Goal: Information Seeking & Learning: Stay updated

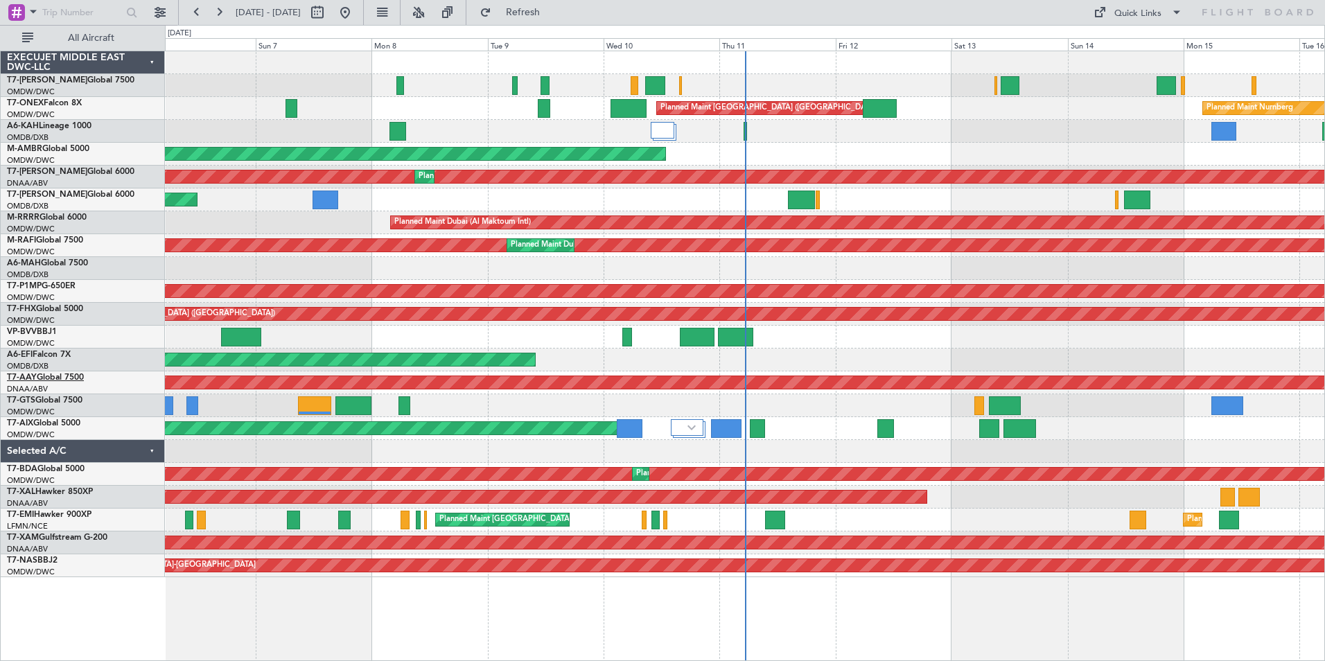
click at [53, 376] on link "T7-AAY Global 7500" at bounding box center [45, 378] width 77 height 8
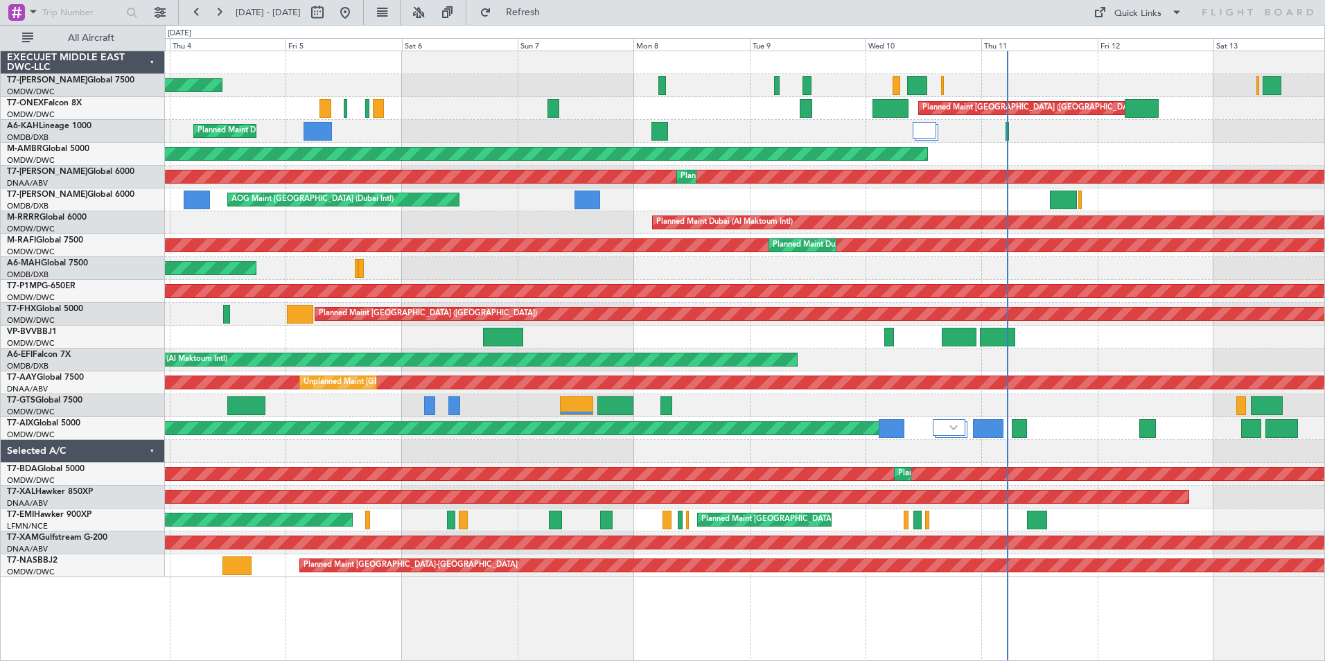
click at [903, 402] on div at bounding box center [745, 405] width 1160 height 23
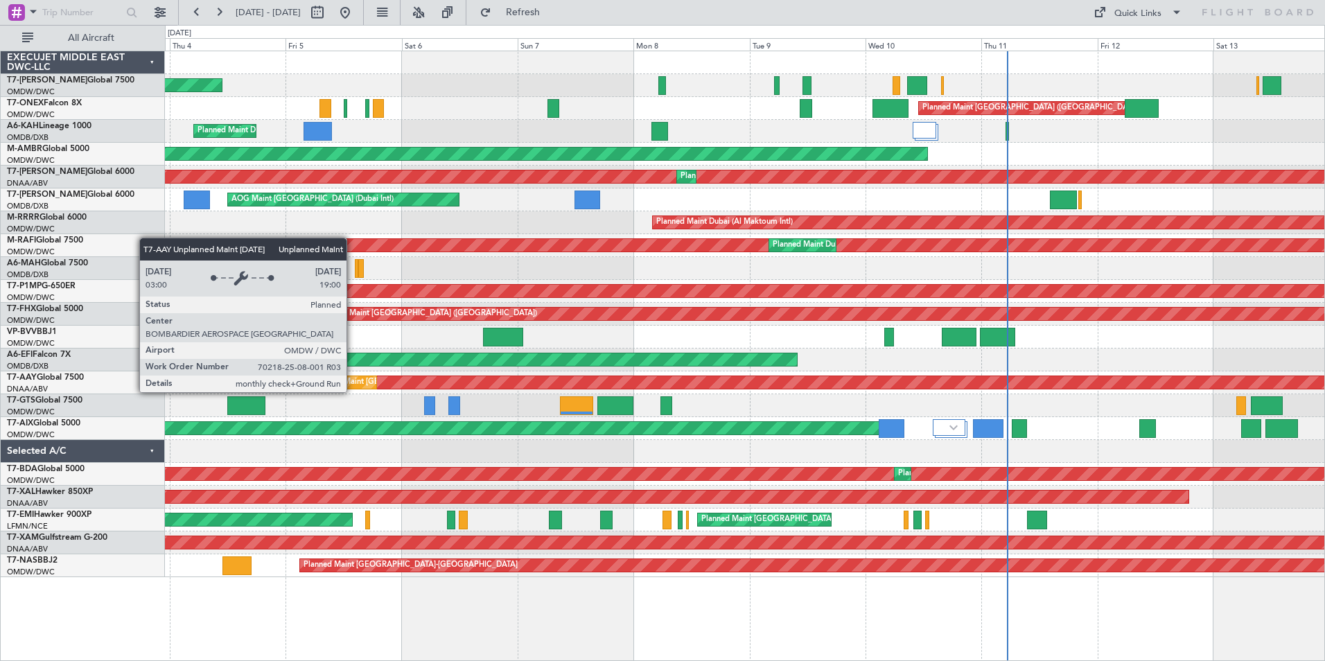
click at [353, 379] on div "Unplanned Maint [GEOGRAPHIC_DATA] (Al Maktoum Intl)" at bounding box center [406, 382] width 205 height 21
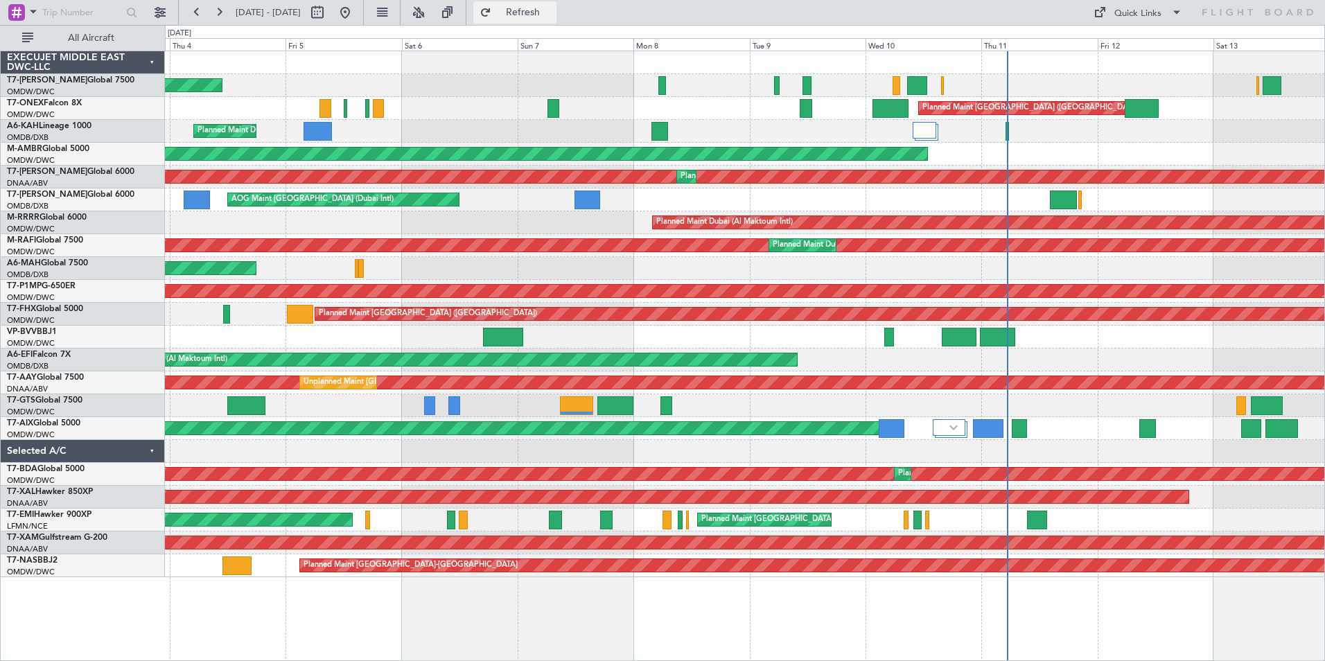
click at [553, 10] on span "Refresh" at bounding box center [523, 13] width 58 height 10
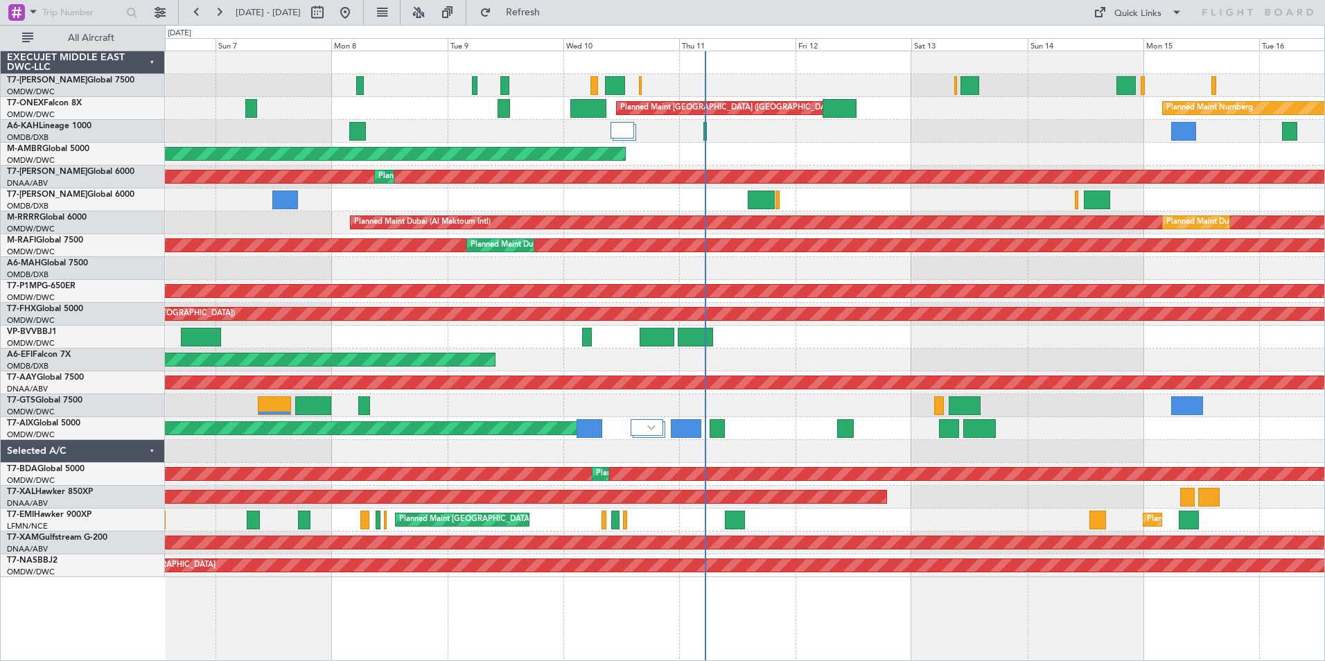
click at [792, 412] on div at bounding box center [745, 405] width 1160 height 23
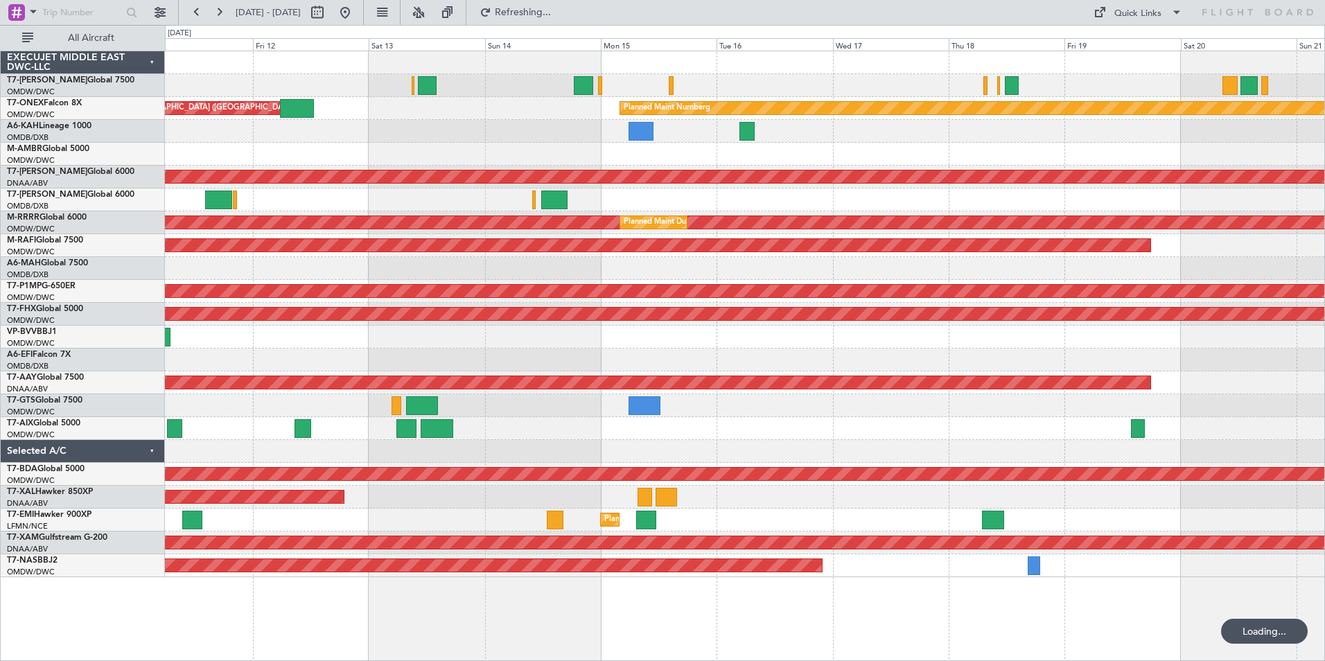
click at [424, 607] on div "Planned Maint [GEOGRAPHIC_DATA] ([GEOGRAPHIC_DATA]) Planned Maint Nurnberg AOG …" at bounding box center [745, 356] width 1160 height 611
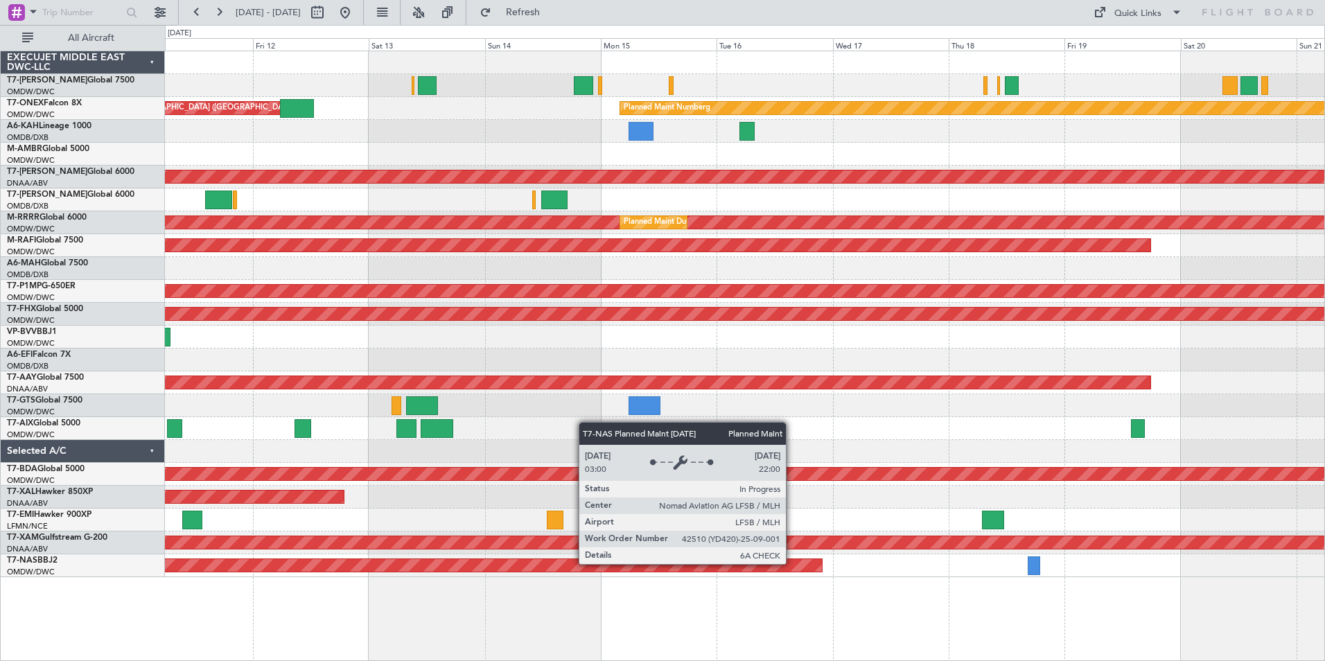
click at [792, 564] on div "Planned Maint [GEOGRAPHIC_DATA]-[GEOGRAPHIC_DATA]" at bounding box center [138, 565] width 1367 height 12
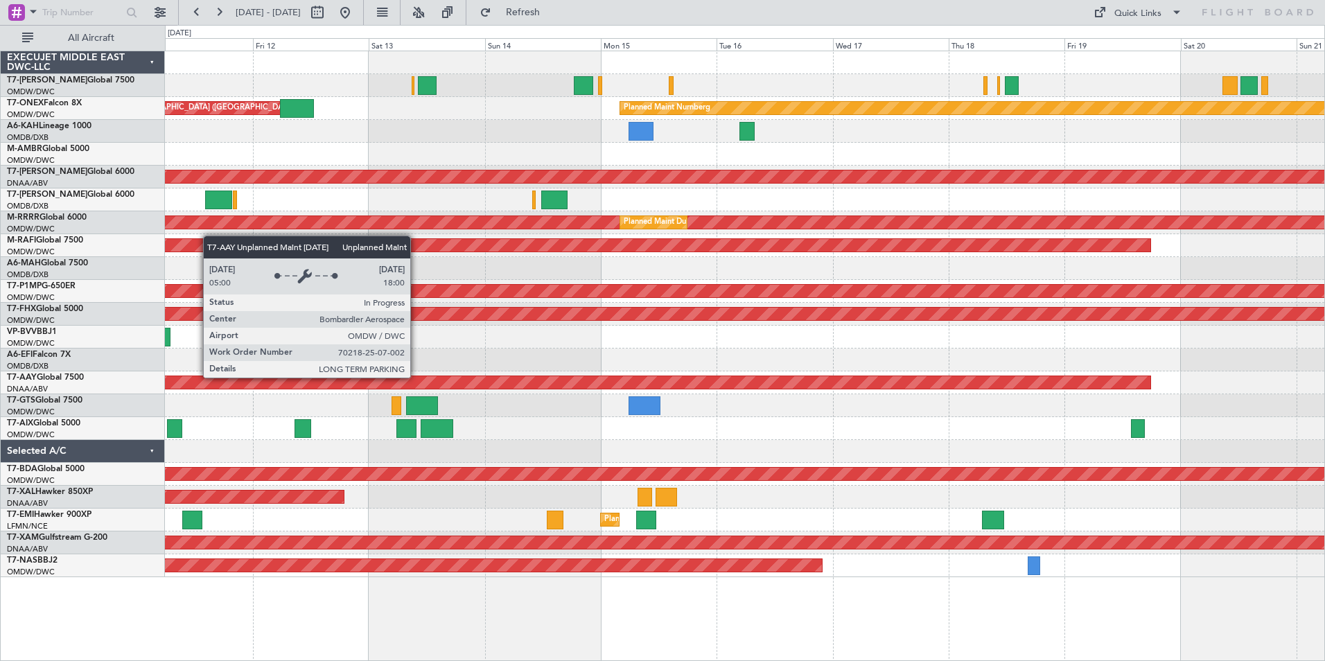
click at [417, 377] on div "Unplanned Maint [GEOGRAPHIC_DATA] (Al Maktoum Intl)" at bounding box center [78, 382] width 2145 height 12
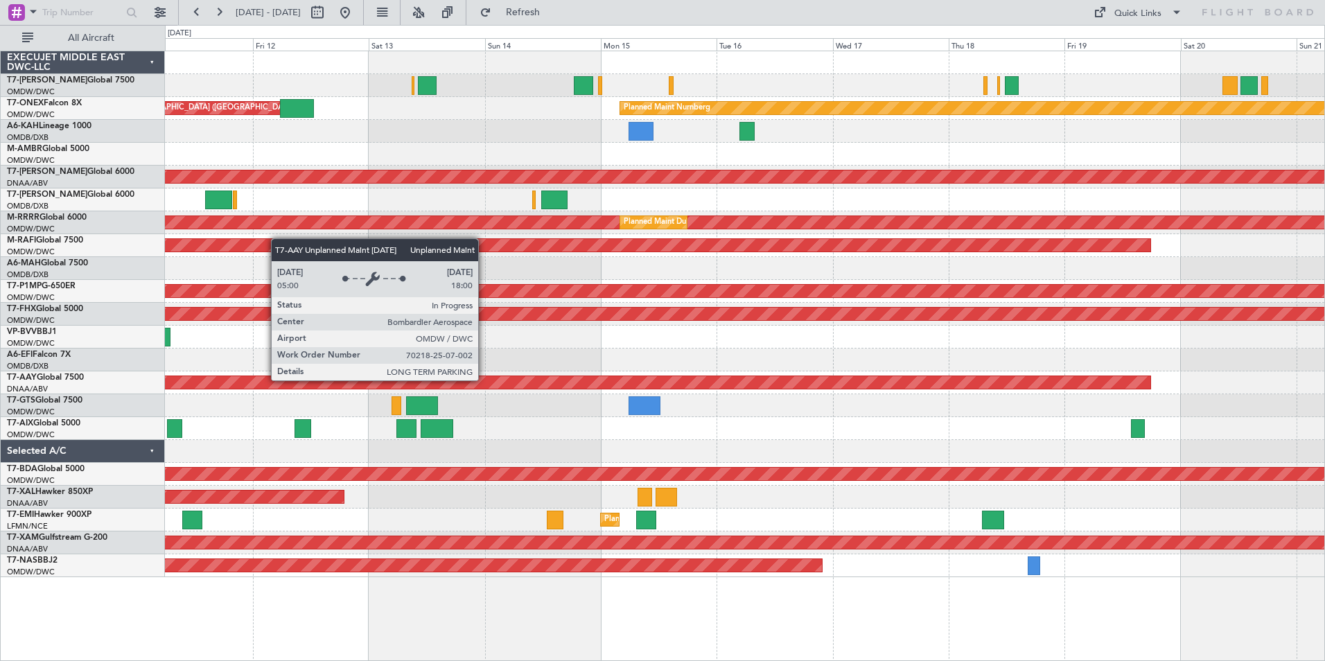
click at [485, 380] on div "Unplanned Maint [GEOGRAPHIC_DATA] (Al Maktoum Intl)" at bounding box center [78, 382] width 2145 height 12
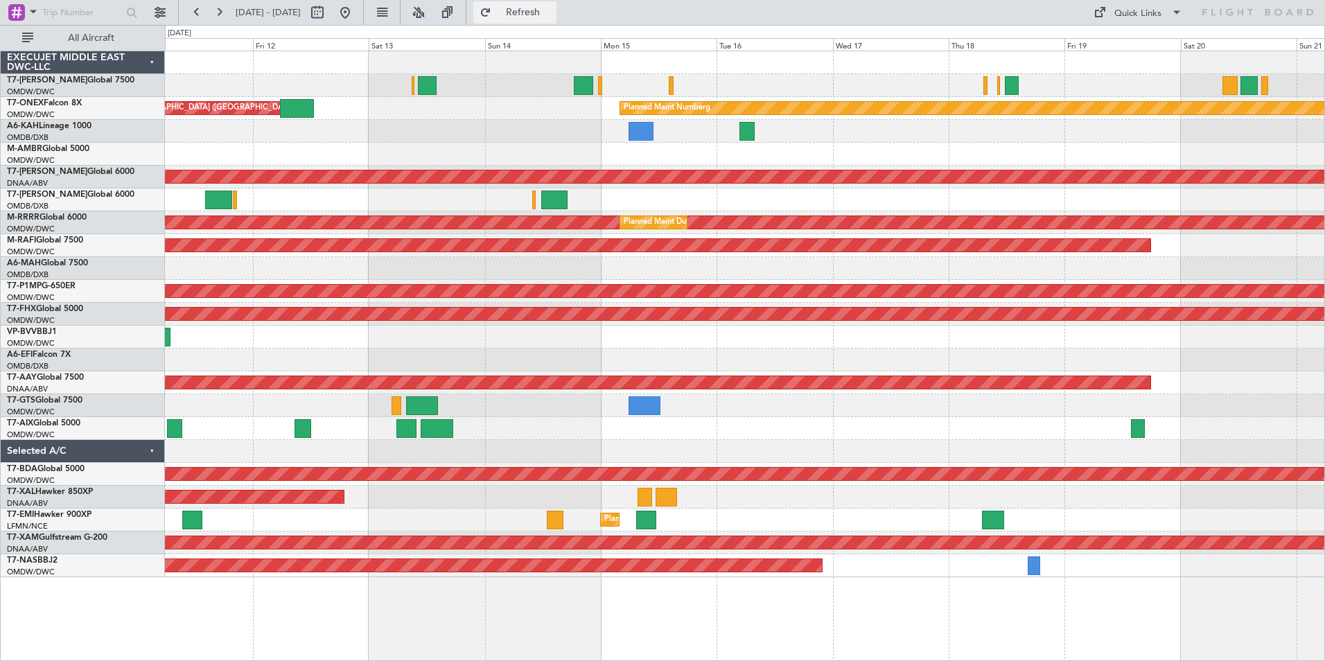
click at [553, 15] on span "Refresh" at bounding box center [523, 13] width 58 height 10
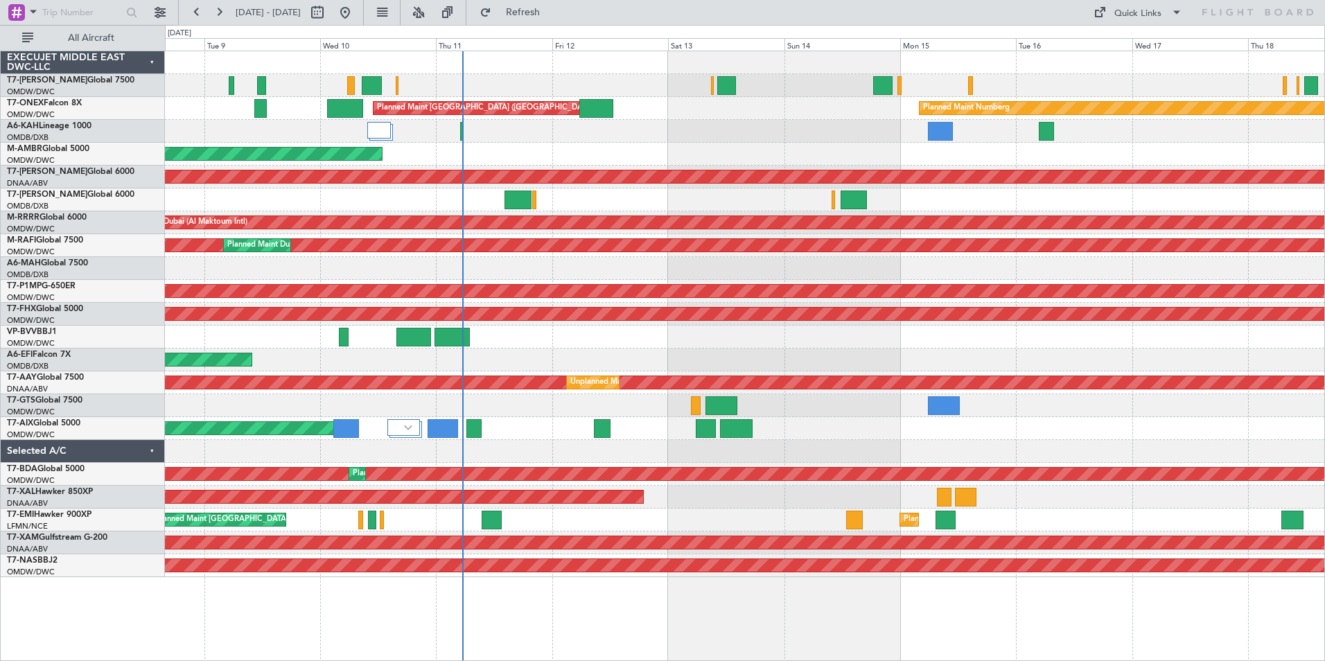
click at [690, 620] on div "Planned Maint Dubai (Al Maktoum Intl) Planned Maint Nurnberg Planned Maint [GEO…" at bounding box center [745, 356] width 1160 height 611
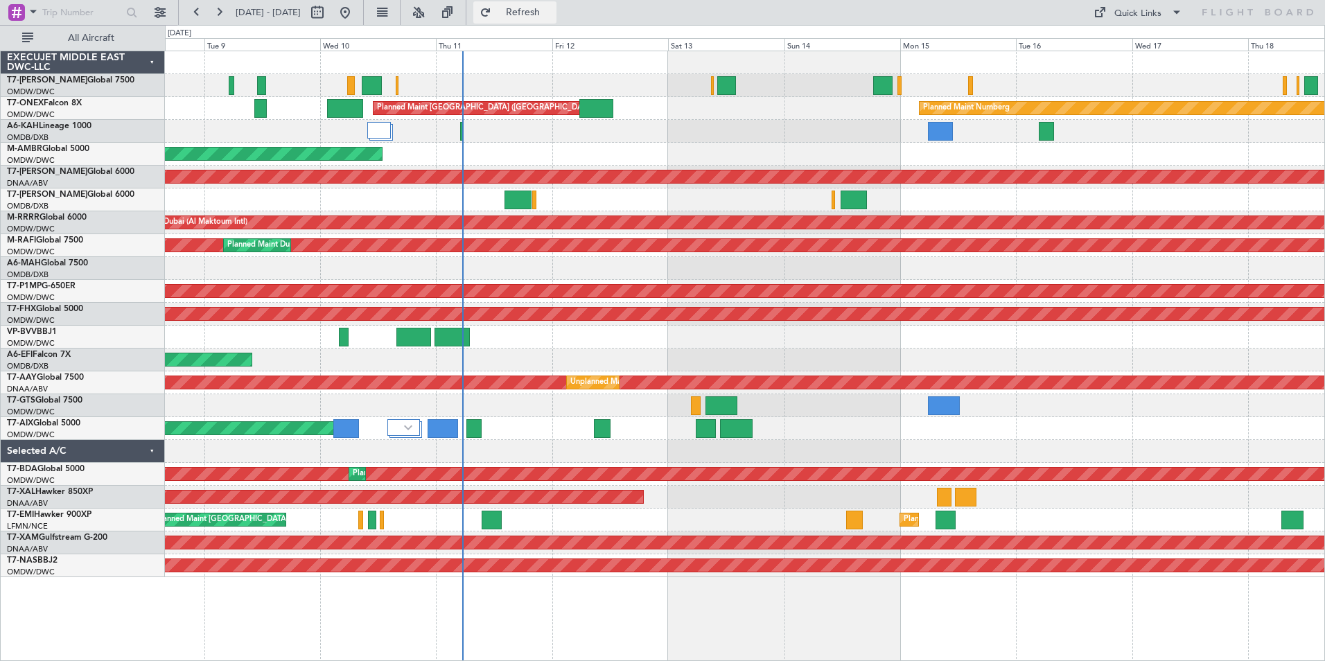
click at [542, 11] on span "Refresh" at bounding box center [523, 13] width 58 height 10
click at [553, 12] on span "Refresh" at bounding box center [523, 13] width 58 height 10
click at [553, 15] on span "Refresh" at bounding box center [523, 13] width 58 height 10
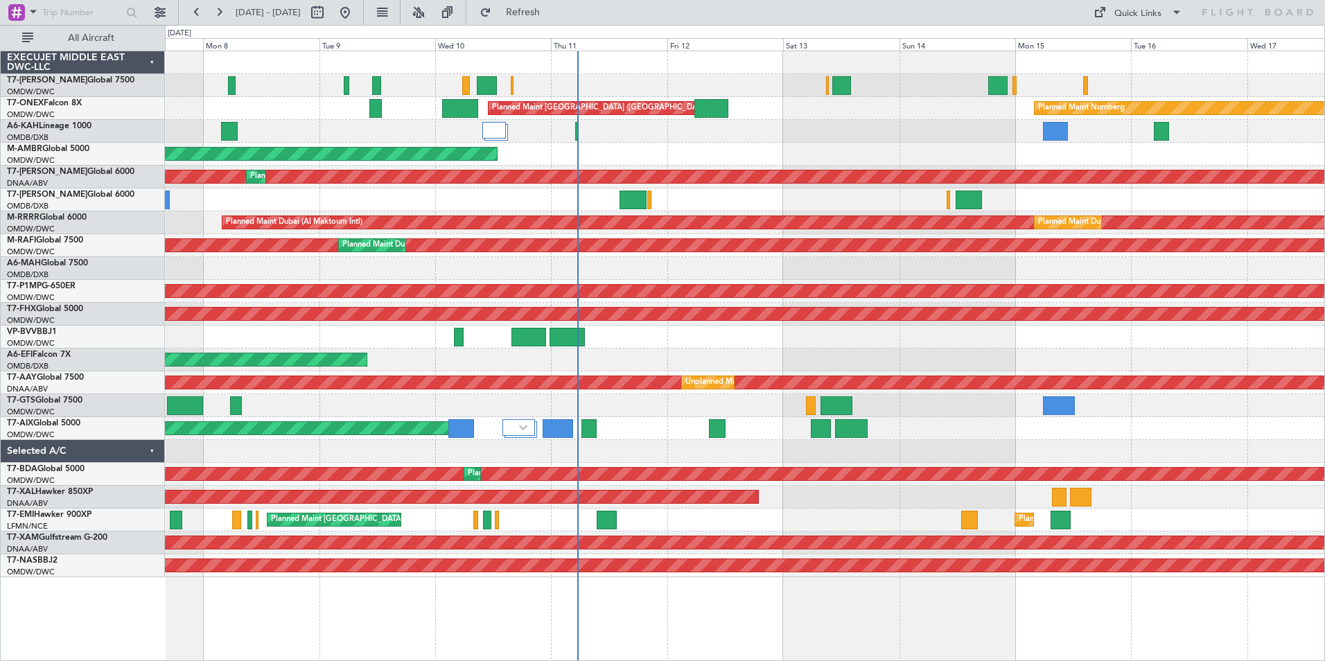
click at [639, 360] on div "Planned Maint Nurnberg Planned Maint [GEOGRAPHIC_DATA] ([GEOGRAPHIC_DATA]) AOG …" at bounding box center [745, 314] width 1160 height 526
